Goal: Check status: Check status

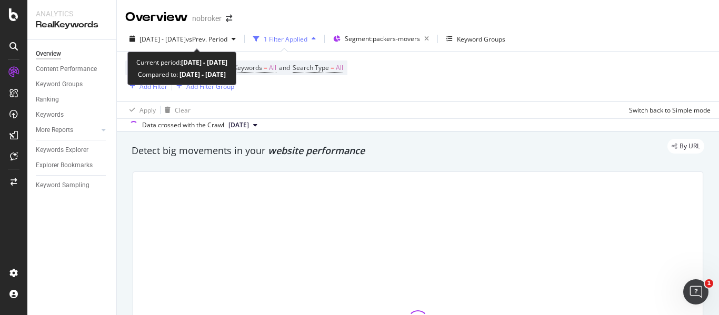
click at [236, 37] on icon "button" at bounding box center [234, 39] width 4 height 6
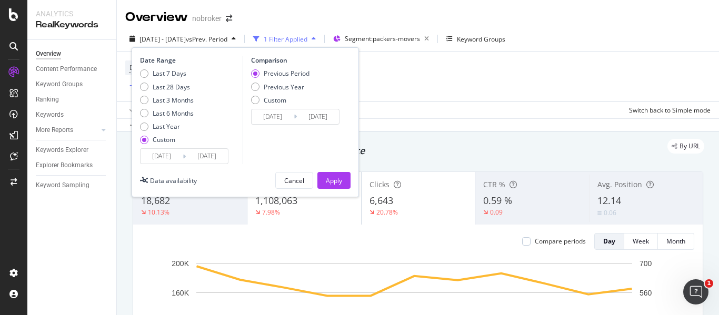
click at [183, 160] on icon at bounding box center [184, 157] width 3 height 10
click at [191, 158] on input "2025/09/11" at bounding box center [207, 156] width 42 height 15
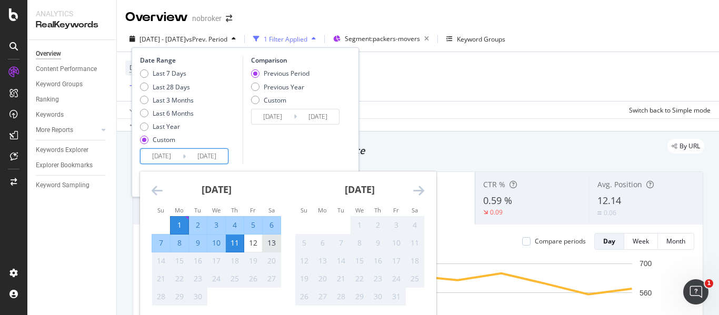
click at [273, 242] on div "13" at bounding box center [272, 243] width 18 height 11
type input "2025/09/13"
type input "2025/08/19"
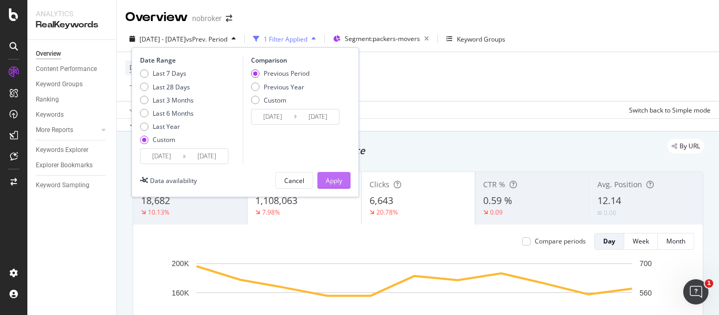
click at [343, 186] on button "Apply" at bounding box center [333, 180] width 33 height 17
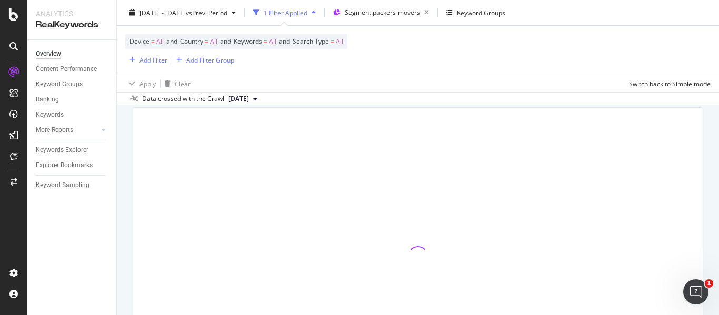
scroll to position [65, 0]
